Goal: Information Seeking & Learning: Find specific page/section

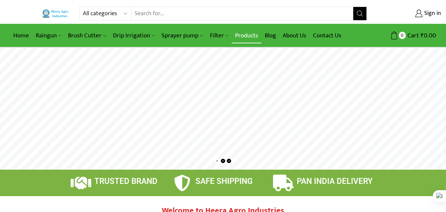
click at [245, 34] on link "Products" at bounding box center [247, 36] width 30 height 16
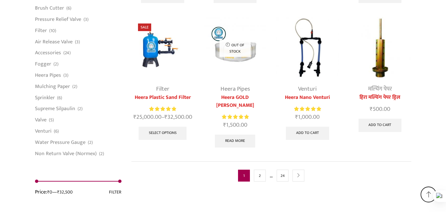
scroll to position [1740, 0]
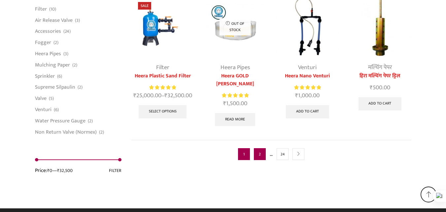
click at [258, 148] on link "2" at bounding box center [260, 154] width 12 height 12
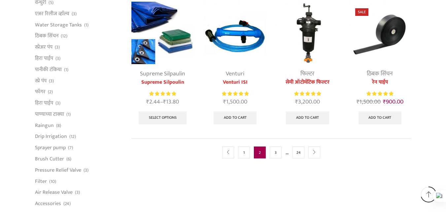
scroll to position [396, 0]
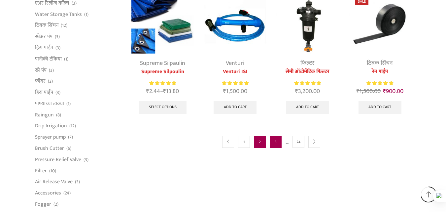
click at [276, 137] on link "3" at bounding box center [276, 142] width 12 height 12
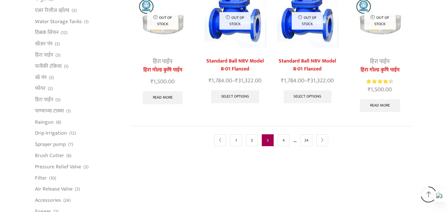
scroll to position [396, 0]
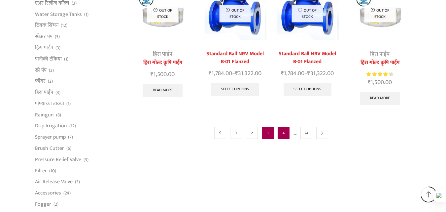
click at [283, 127] on link "4" at bounding box center [284, 133] width 12 height 12
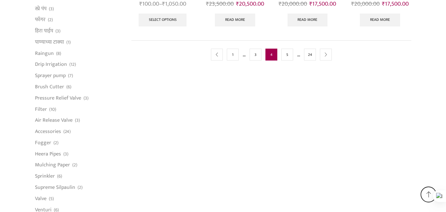
scroll to position [363, 0]
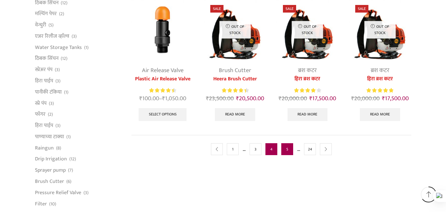
click at [285, 149] on link "5" at bounding box center [288, 149] width 12 height 12
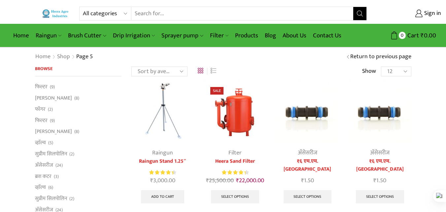
click at [170, 12] on input "Search input" at bounding box center [243, 13] width 222 height 13
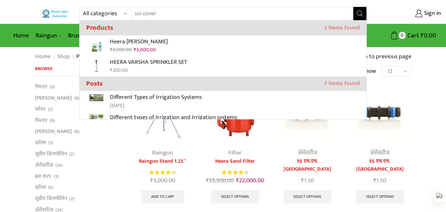
click at [142, 13] on input "soi cover" at bounding box center [238, 13] width 213 height 13
type input "soil cover"
click at [354, 7] on button "Search" at bounding box center [360, 13] width 13 height 13
